Goal: Task Accomplishment & Management: Manage account settings

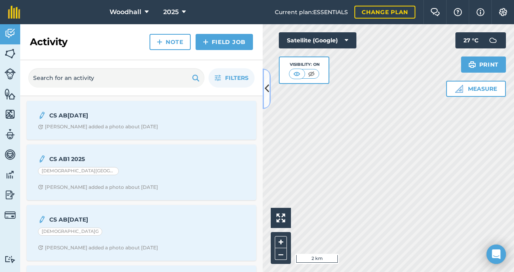
click at [269, 89] on icon at bounding box center [267, 89] width 4 height 14
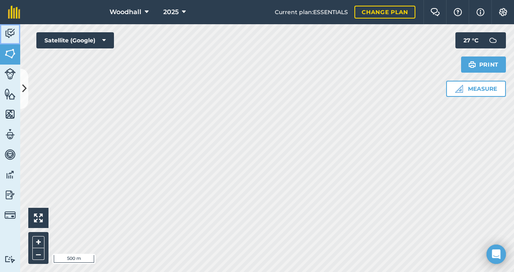
click at [9, 36] on img at bounding box center [9, 33] width 11 height 12
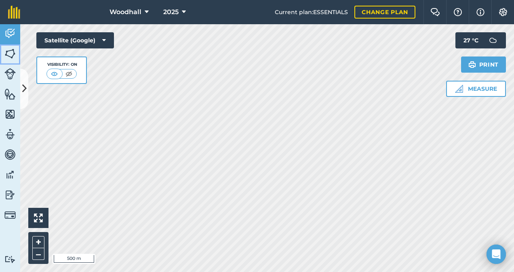
click at [11, 60] on link "Fields" at bounding box center [10, 54] width 20 height 20
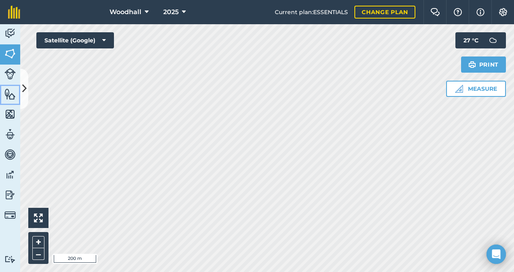
click at [10, 90] on img at bounding box center [9, 94] width 11 height 12
click at [10, 115] on img at bounding box center [9, 114] width 11 height 12
click at [11, 133] on img at bounding box center [9, 134] width 11 height 12
click at [11, 156] on img at bounding box center [9, 155] width 11 height 12
click at [8, 36] on img at bounding box center [9, 33] width 11 height 12
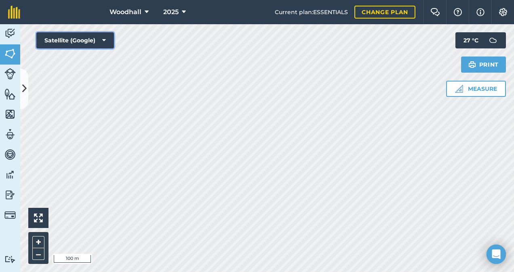
click at [103, 39] on icon at bounding box center [104, 40] width 4 height 8
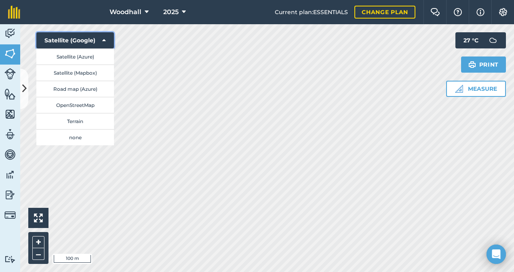
click at [103, 39] on icon at bounding box center [104, 40] width 4 height 8
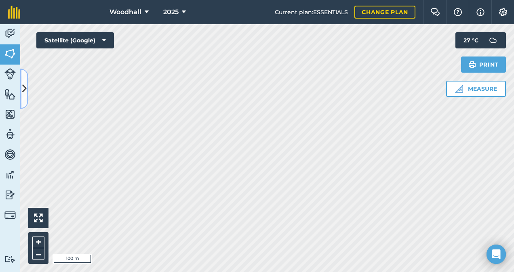
click at [25, 89] on icon at bounding box center [24, 89] width 4 height 14
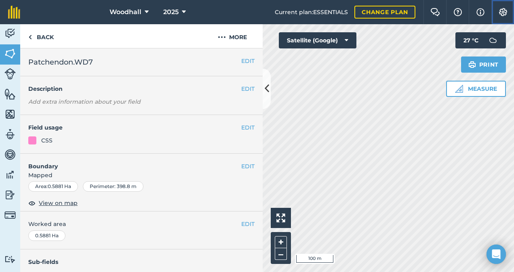
click at [503, 13] on img at bounding box center [503, 12] width 10 height 8
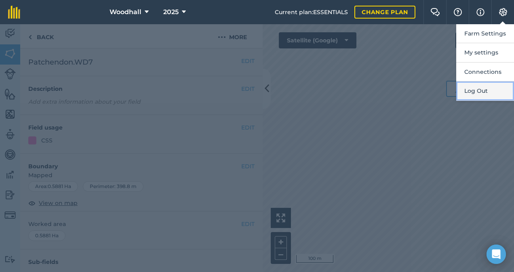
click at [480, 90] on button "Log Out" at bounding box center [485, 91] width 58 height 19
